Goal: Find specific page/section: Find specific page/section

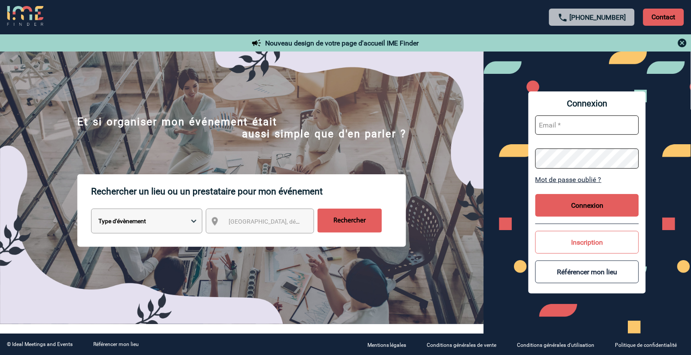
type input "vkalb@ime-groupe.com"
click at [602, 205] on button "Connexion" at bounding box center [588, 205] width 104 height 23
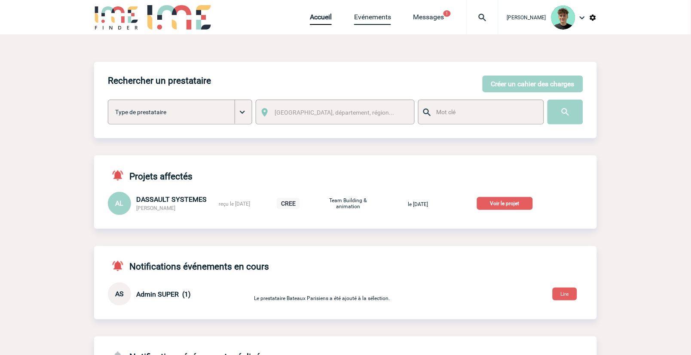
click at [391, 18] on link "Evénements" at bounding box center [372, 19] width 37 height 12
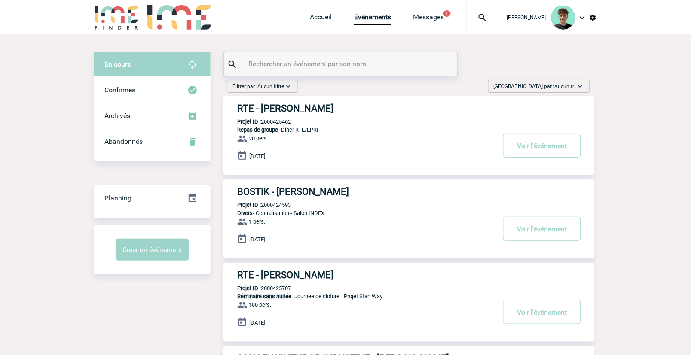
click at [544, 87] on span "[GEOGRAPHIC_DATA] par : Aucun tri" at bounding box center [535, 86] width 82 height 9
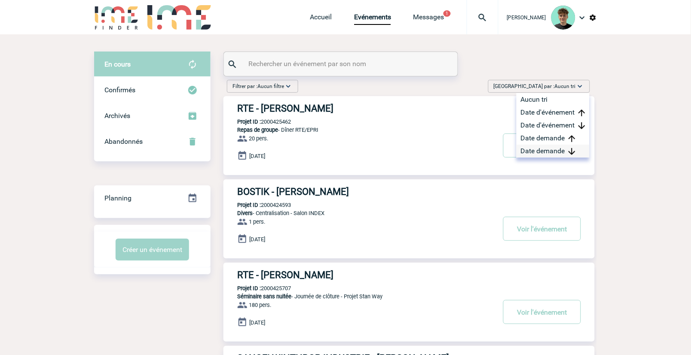
click at [534, 149] on div "Date demande" at bounding box center [553, 151] width 73 height 13
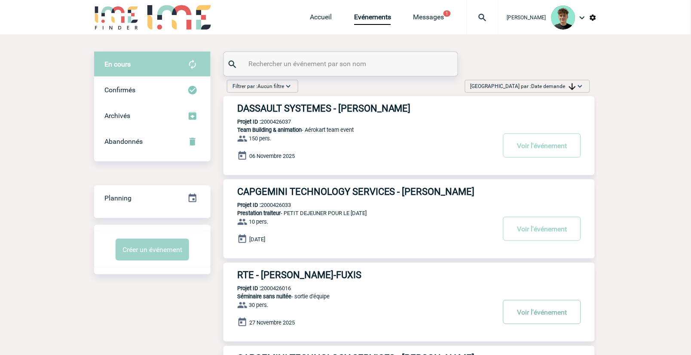
click at [560, 314] on button "Voir l'événement" at bounding box center [542, 312] width 78 height 24
